Goal: Task Accomplishment & Management: Use online tool/utility

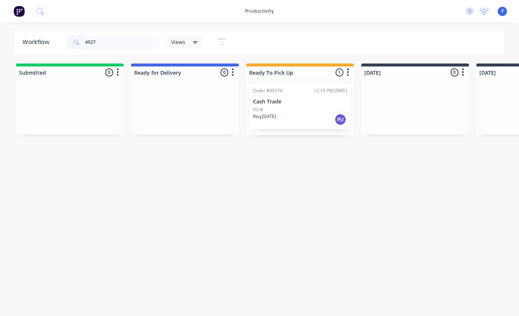
scroll to position [1, 0]
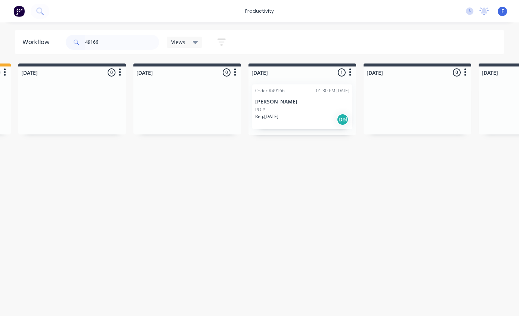
click at [287, 93] on div "Order #49166 01:30 PM [DATE]" at bounding box center [302, 90] width 94 height 7
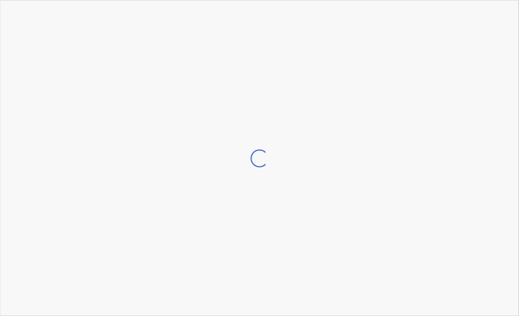
scroll to position [1, 343]
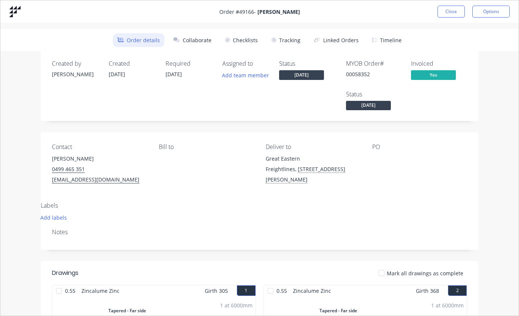
click at [286, 40] on button "Tracking" at bounding box center [286, 40] width 38 height 14
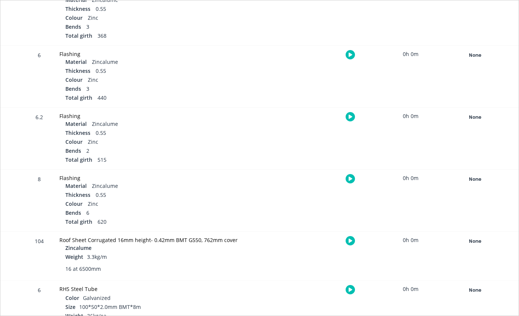
scroll to position [275, 0]
click at [475, 237] on div "None" at bounding box center [475, 242] width 54 height 10
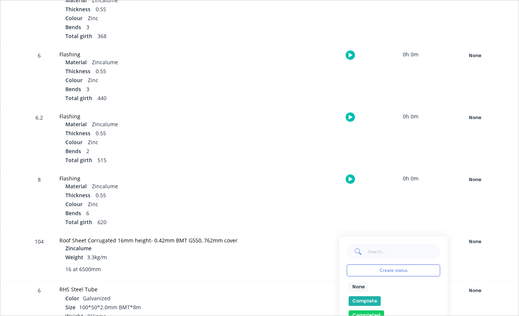
click at [364, 298] on button "Complete" at bounding box center [364, 301] width 32 height 10
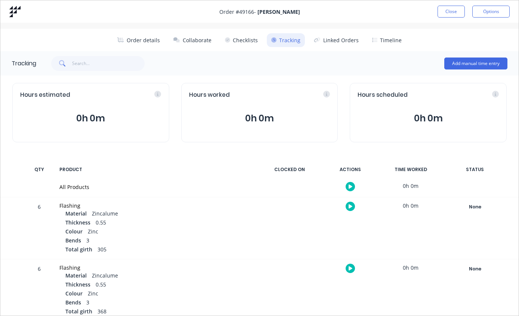
scroll to position [0, 0]
click at [448, 12] on button "Close" at bounding box center [450, 12] width 27 height 12
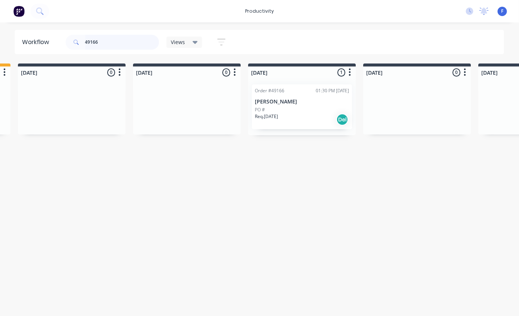
click at [131, 47] on input "49166" at bounding box center [122, 42] width 74 height 15
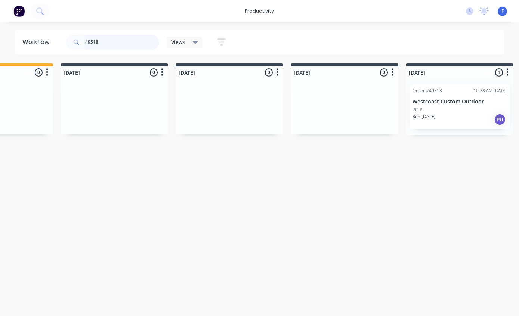
scroll to position [1, 301]
click at [447, 94] on div "Order #49518 10:38 AM [DATE] Westcoast Custom Outdoor PO # Req. [DATE] PU" at bounding box center [459, 106] width 100 height 45
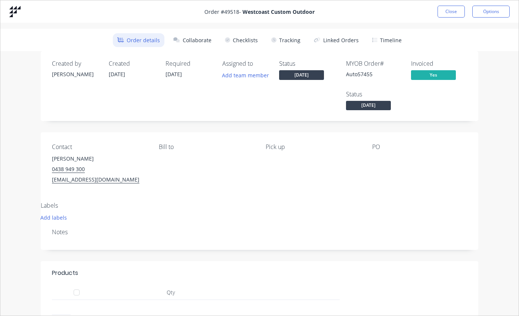
click at [291, 41] on button "Tracking" at bounding box center [286, 40] width 38 height 14
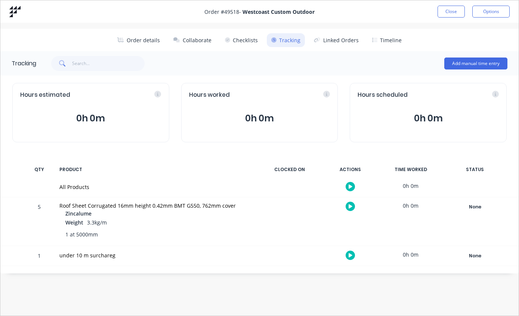
click at [481, 205] on div "None" at bounding box center [475, 207] width 54 height 10
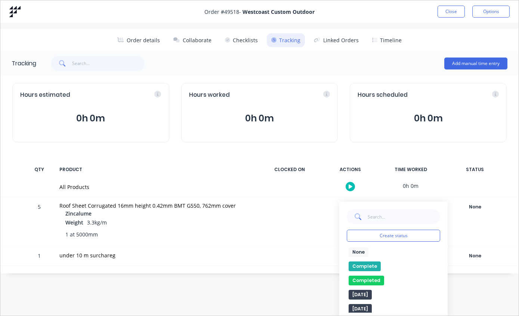
click at [369, 262] on button "Complete" at bounding box center [364, 266] width 32 height 10
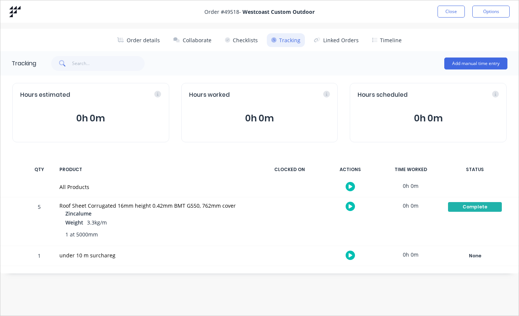
click at [449, 10] on button "Close" at bounding box center [450, 12] width 27 height 12
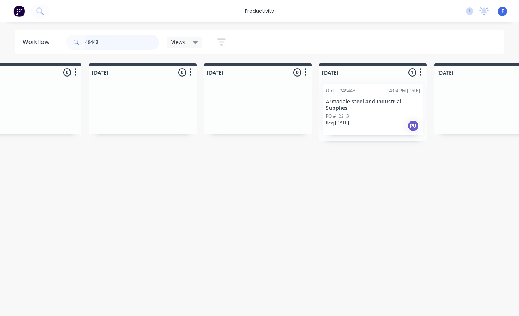
scroll to position [1, 385]
type input "49443"
click at [367, 88] on div "Order #49443 04:04 PM [DATE]" at bounding box center [374, 90] width 94 height 7
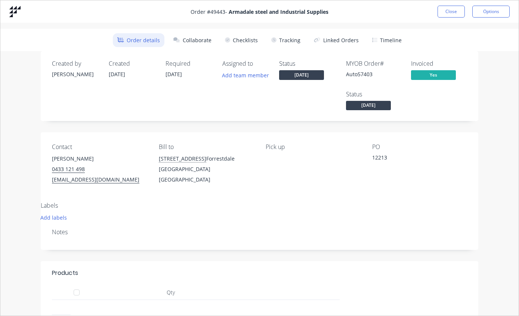
click at [285, 37] on button "Tracking" at bounding box center [286, 40] width 38 height 14
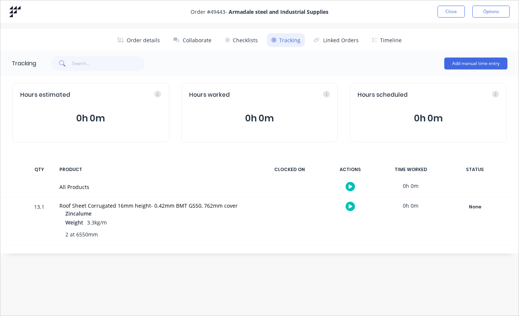
click at [473, 202] on div "None" at bounding box center [475, 207] width 54 height 10
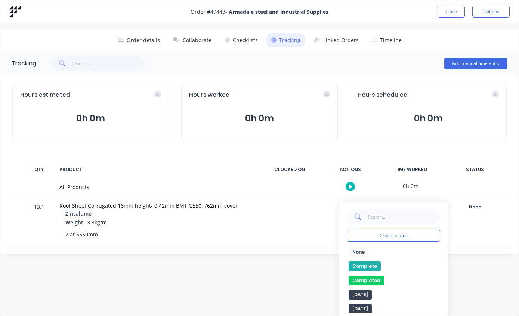
click at [369, 261] on button "Complete" at bounding box center [364, 266] width 32 height 10
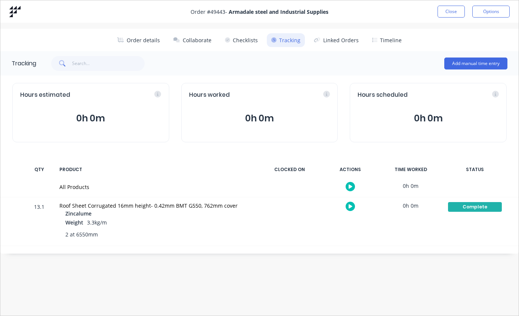
click at [449, 7] on button "Close" at bounding box center [450, 12] width 27 height 12
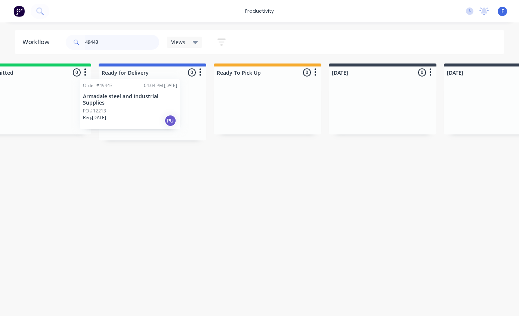
scroll to position [1, 30]
